Goal: Information Seeking & Learning: Learn about a topic

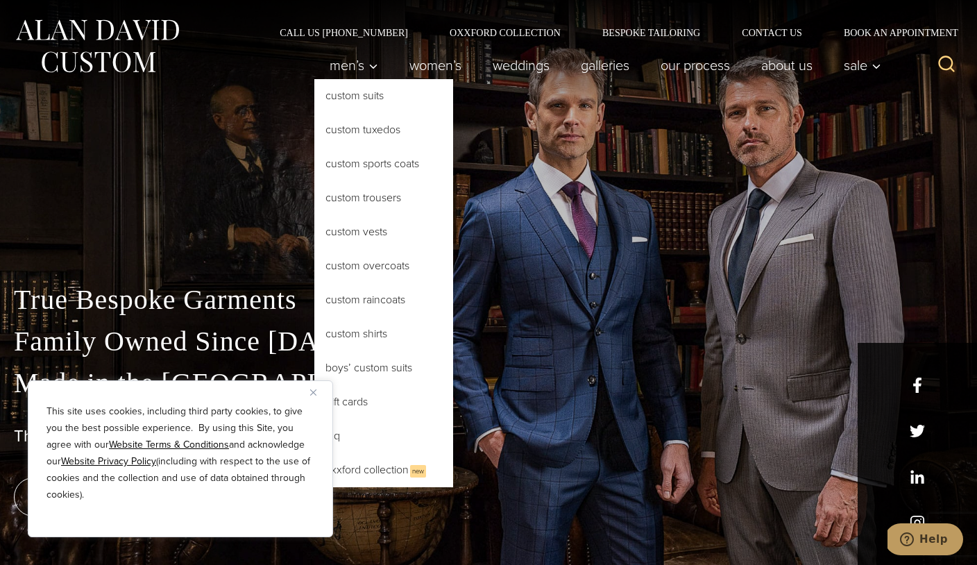
click at [373, 170] on link "Custom Sports Coats" at bounding box center [383, 163] width 139 height 33
click at [370, 92] on link "Custom Suits" at bounding box center [383, 95] width 139 height 33
click at [380, 133] on link "Custom Tuxedos" at bounding box center [383, 129] width 139 height 33
click at [314, 393] on img "Close" at bounding box center [313, 392] width 6 height 6
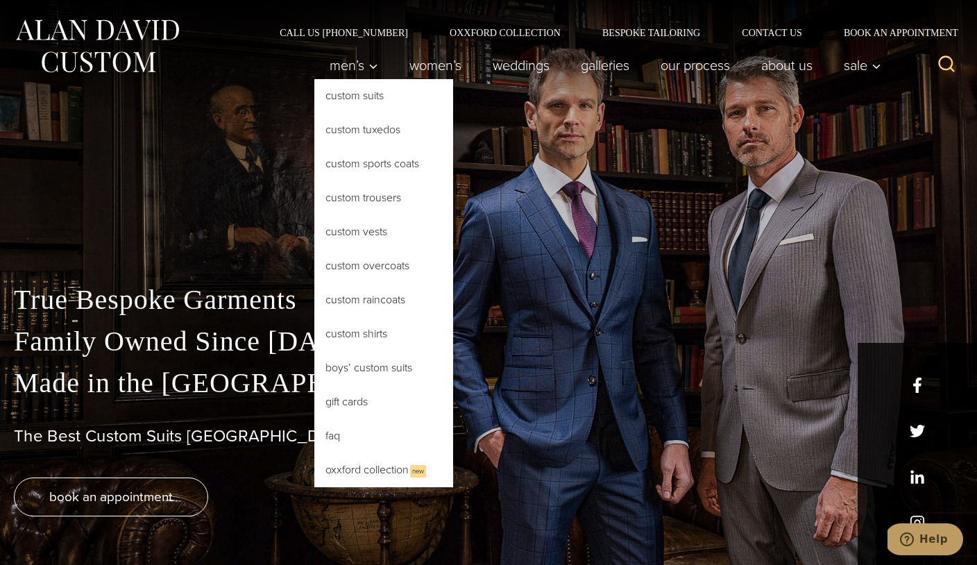
click at [374, 66] on button "Child menu of Men’s" at bounding box center [354, 65] width 80 height 28
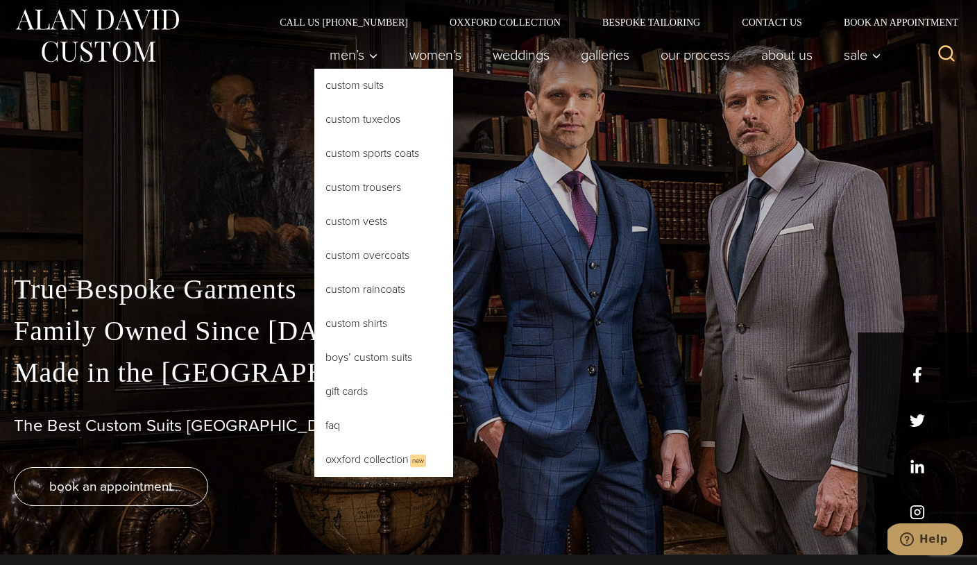
scroll to position [12, 0]
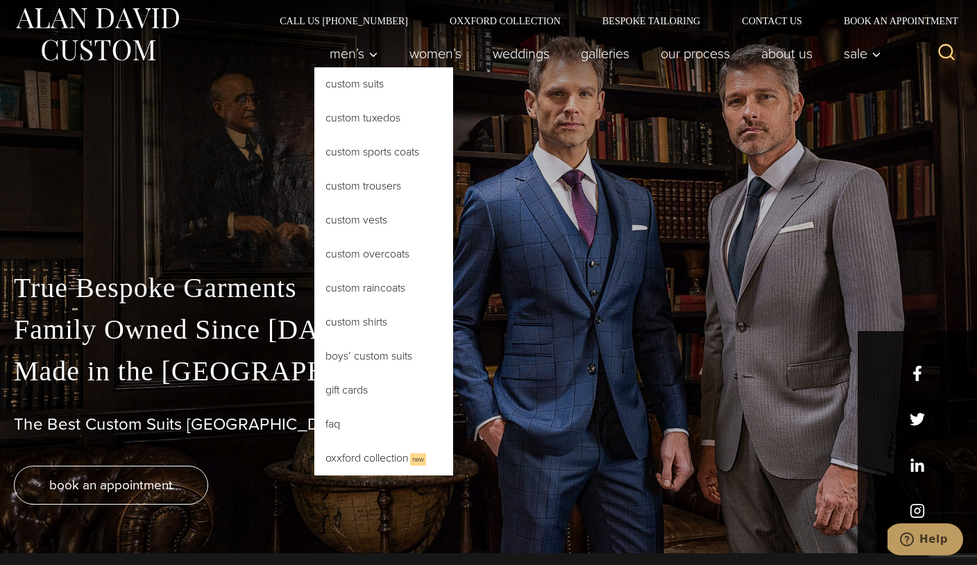
click at [375, 85] on link "Custom Suits" at bounding box center [383, 83] width 139 height 33
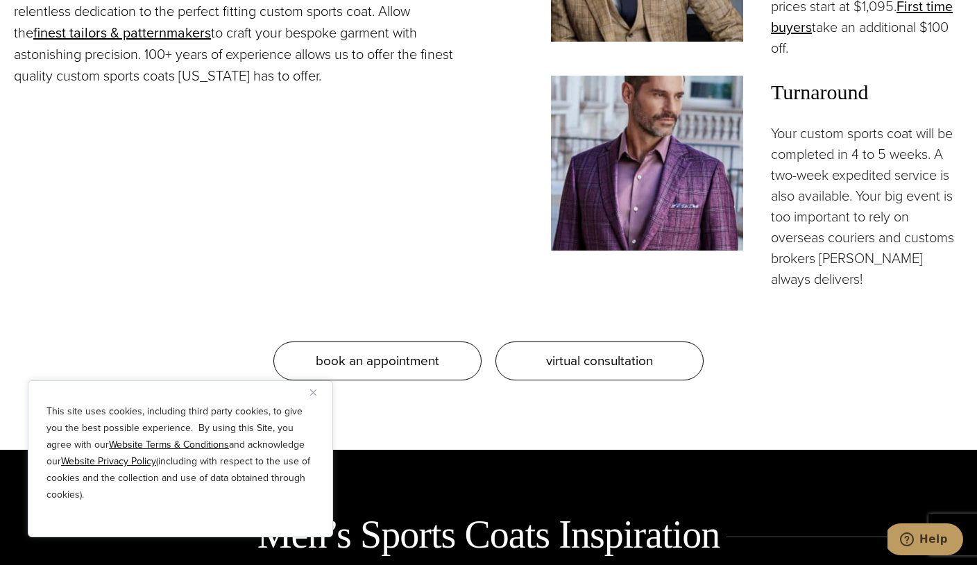
scroll to position [1334, 0]
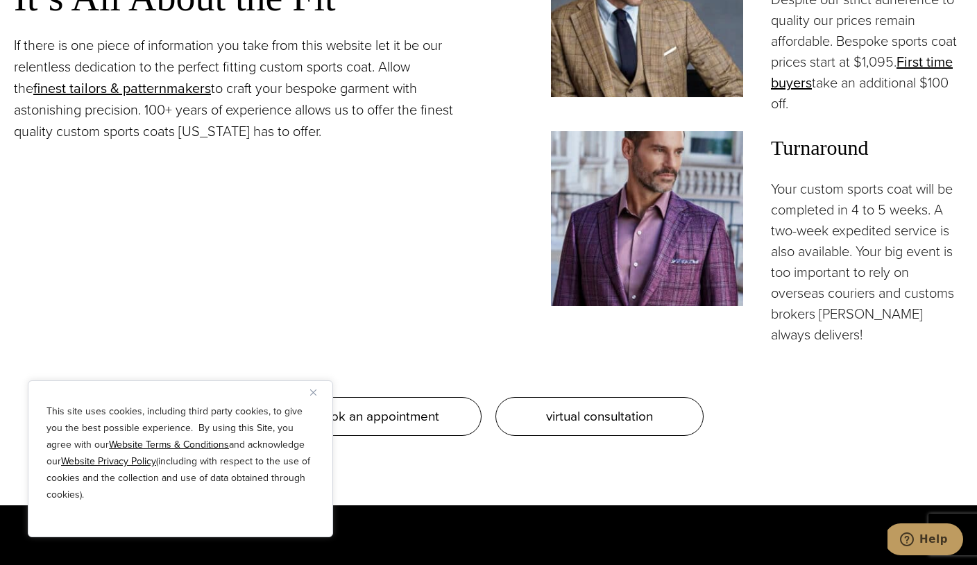
click at [318, 390] on button "Close" at bounding box center [318, 392] width 17 height 17
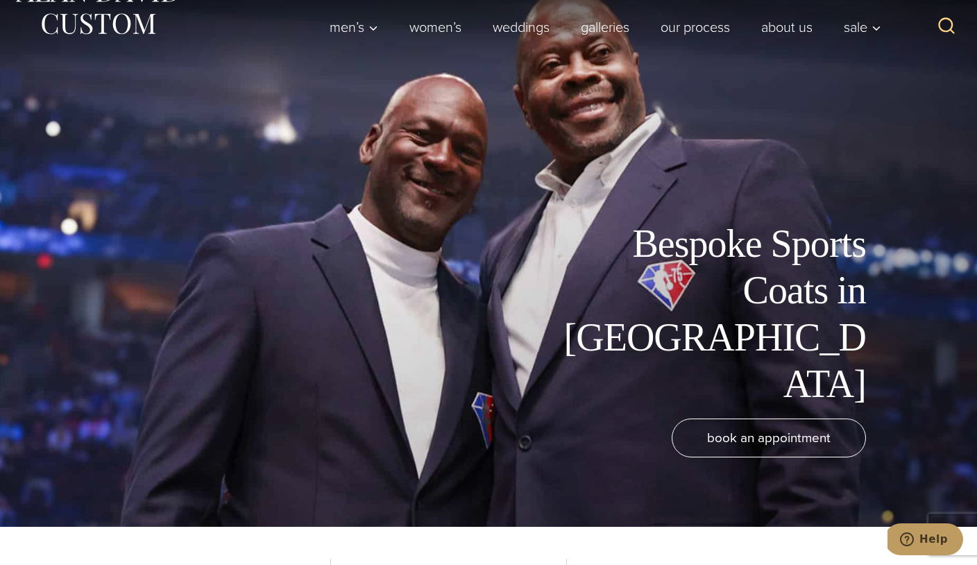
scroll to position [0, 0]
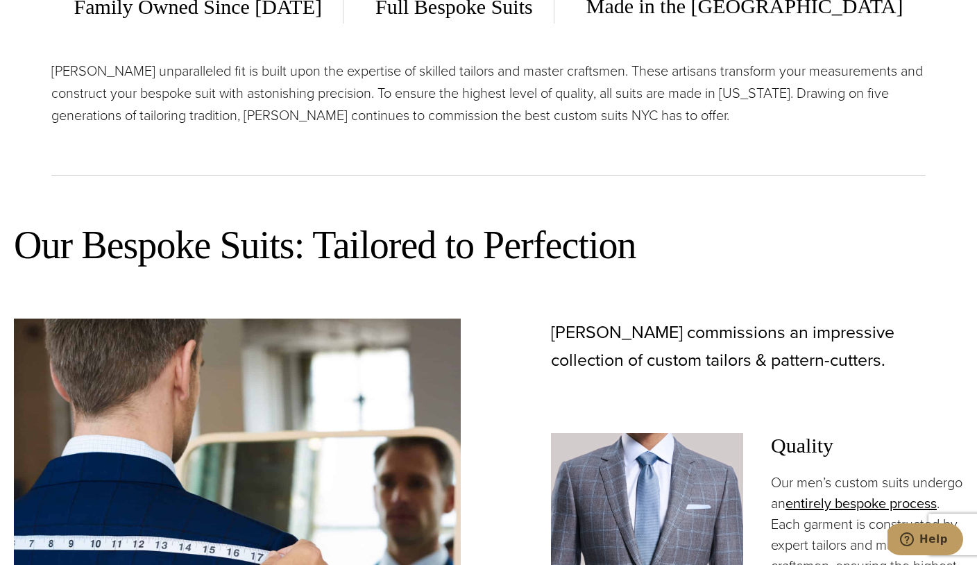
scroll to position [590, 0]
